Goal: Transaction & Acquisition: Subscribe to service/newsletter

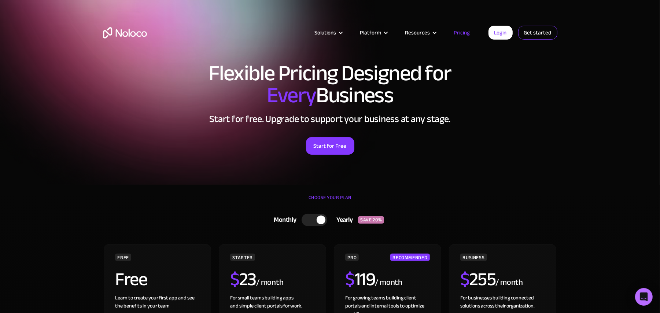
click at [544, 34] on link "Get started" at bounding box center [537, 33] width 39 height 14
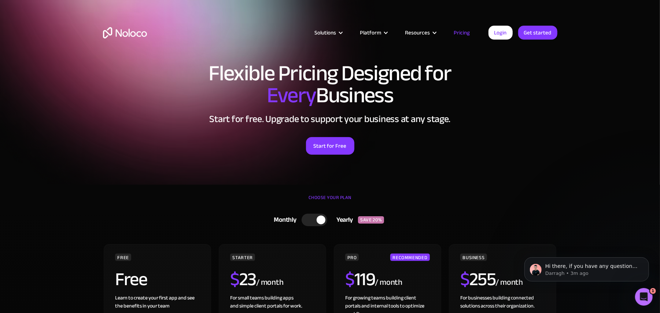
click at [177, 169] on div "Flexible Pricing Designed for Every Business Start for free. Upgrade to support…" at bounding box center [330, 116] width 469 height 122
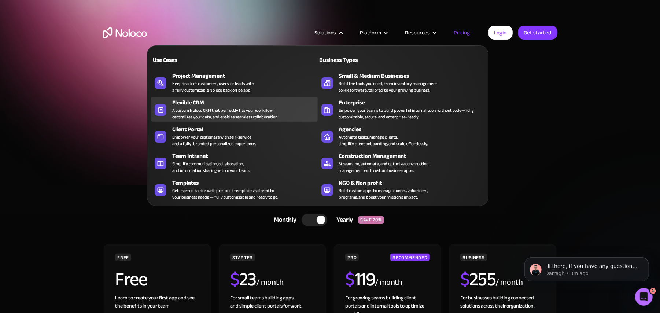
click at [251, 109] on div "A custom Noloco CRM that perfectly fits your workflow, centralizes your data, a…" at bounding box center [225, 113] width 106 height 13
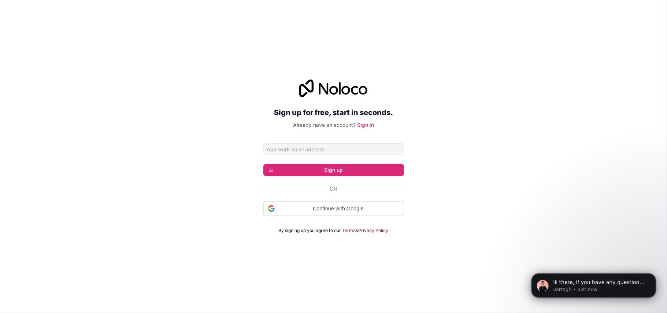
click at [309, 148] on input "Email address" at bounding box center [334, 149] width 141 height 12
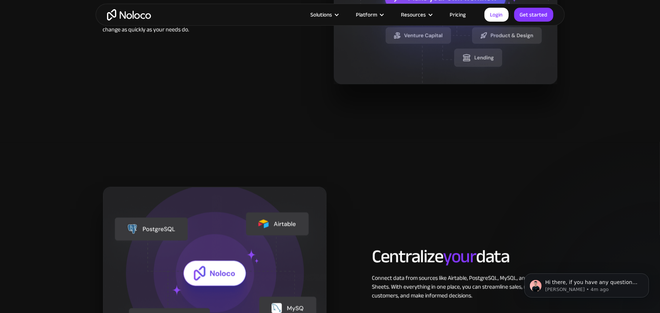
scroll to position [880, 0]
